Goal: Navigation & Orientation: Find specific page/section

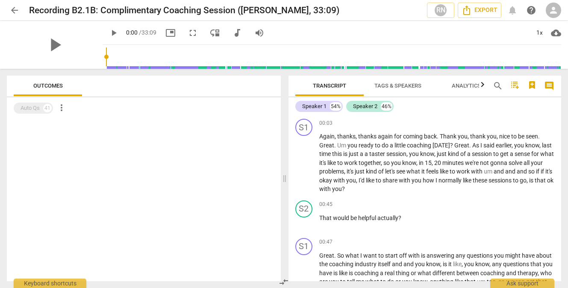
click at [14, 8] on span "arrow_back" at bounding box center [14, 10] width 10 height 10
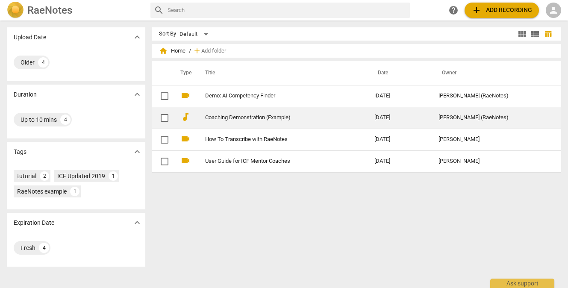
click at [278, 120] on link "Coaching Demonstration (Example)" at bounding box center [274, 118] width 138 height 6
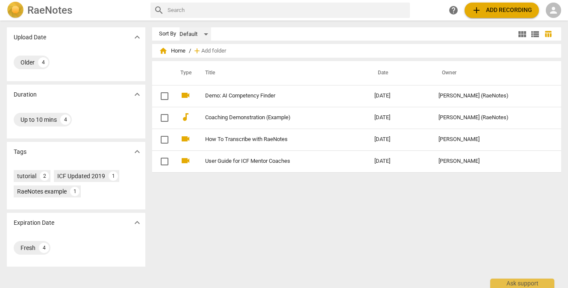
click at [207, 31] on div "Default" at bounding box center [195, 34] width 32 height 14
click at [207, 31] on li "Default" at bounding box center [199, 34] width 41 height 16
